Goal: Navigation & Orientation: Go to known website

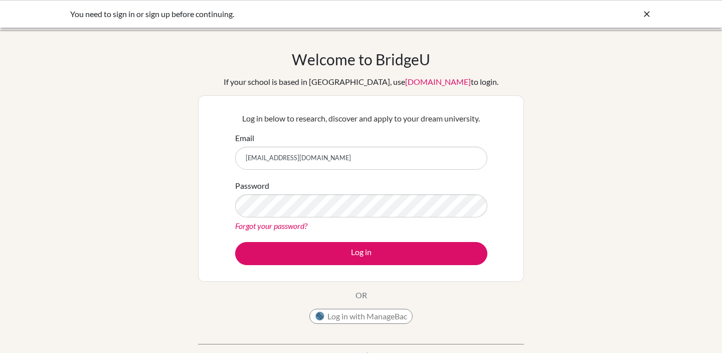
type input "eweaver26@bfacademy.de"
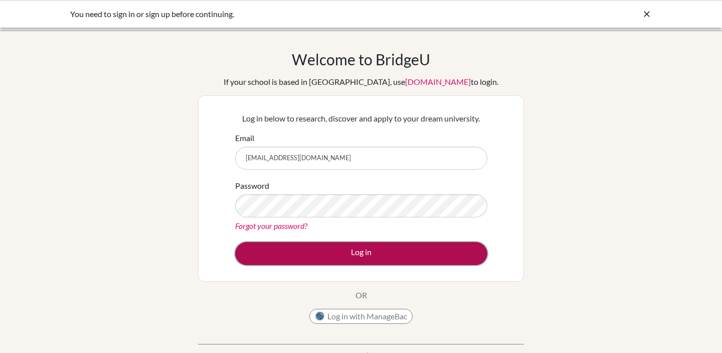
click at [362, 252] on button "Log in" at bounding box center [361, 253] width 252 height 23
